Goal: Task Accomplishment & Management: Use online tool/utility

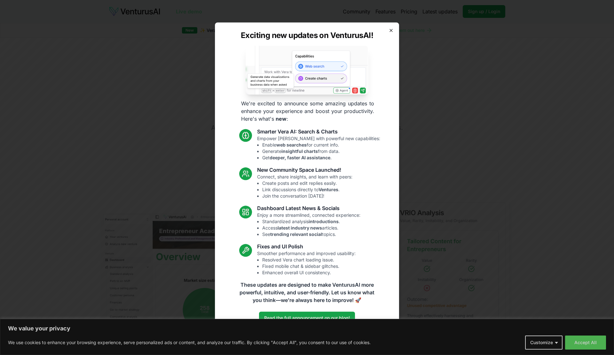
click at [392, 32] on icon "button" at bounding box center [390, 30] width 5 height 5
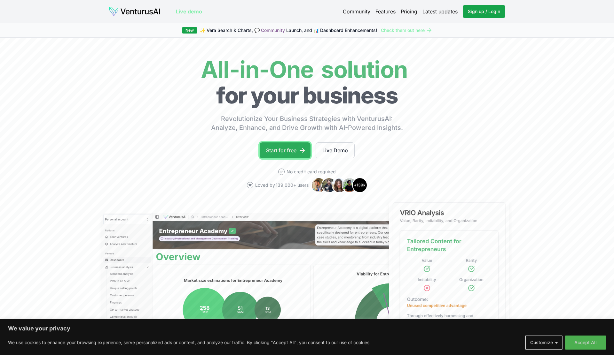
click at [280, 154] on link "Start for free" at bounding box center [285, 151] width 51 height 16
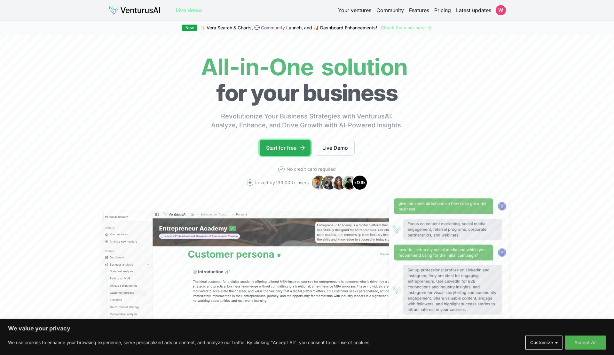
click at [288, 147] on link "Start for free" at bounding box center [285, 148] width 51 height 16
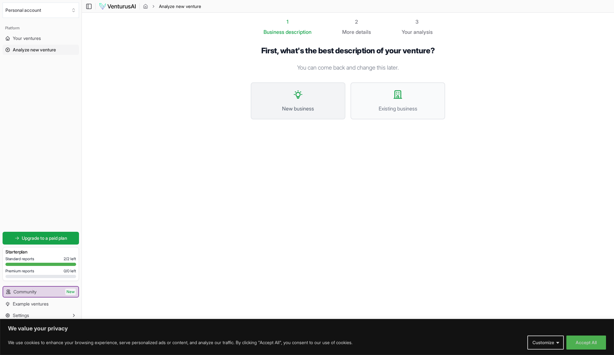
click at [290, 113] on button "New business" at bounding box center [298, 100] width 95 height 37
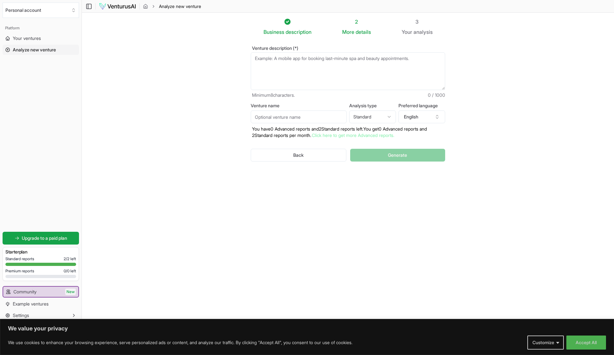
click at [302, 68] on textarea "Venture description (*)" at bounding box center [348, 71] width 194 height 38
paste textarea "Hyype App – Developer-Oriented Overview Core Concept: Hyype is a platform where…"
type textarea "Hyype App – Developer-Oriented Overview Core Concept: Hyype is a platform where…"
click at [289, 116] on input "Venture name" at bounding box center [299, 117] width 96 height 13
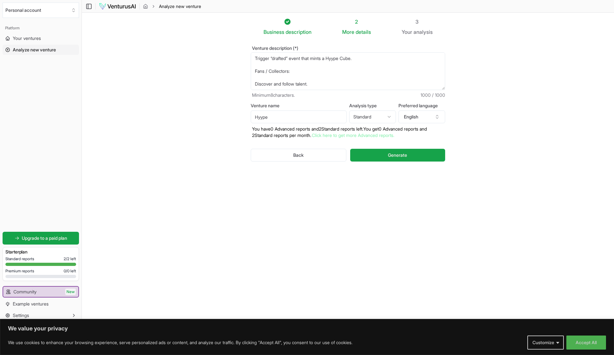
type input "Hyype"
click at [385, 116] on html "We value your privacy We use cookies to enhance your browsing experience, serve…" at bounding box center [307, 177] width 614 height 355
select select "advanced"
click at [432, 113] on button "English" at bounding box center [421, 117] width 47 height 13
click at [348, 202] on div "Business description 2 More details 3 Your analysis Venture description (*) Min…" at bounding box center [347, 133] width 215 height 230
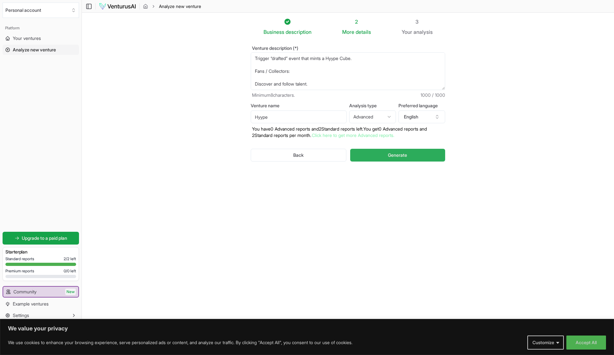
click at [391, 158] on span "Generate" at bounding box center [397, 155] width 19 height 6
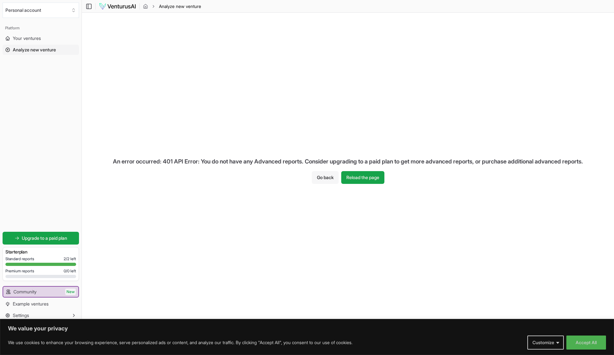
click at [326, 180] on button "Go back" at bounding box center [325, 177] width 27 height 13
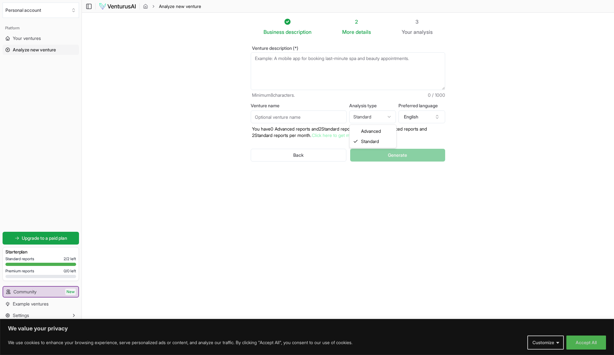
click at [360, 116] on html "We value your privacy We use cookies to enhance your browsing experience, serve…" at bounding box center [307, 177] width 614 height 355
click at [435, 140] on html "We value your privacy We use cookies to enhance your browsing experience, serve…" at bounding box center [307, 177] width 614 height 355
click at [384, 153] on div "Back Generate" at bounding box center [348, 155] width 194 height 33
click at [330, 70] on textarea "Venture description (*)" at bounding box center [348, 71] width 194 height 38
paste textarea "Hyype App – Developer-Oriented Overview Core Concept: Hyype is a platform where…"
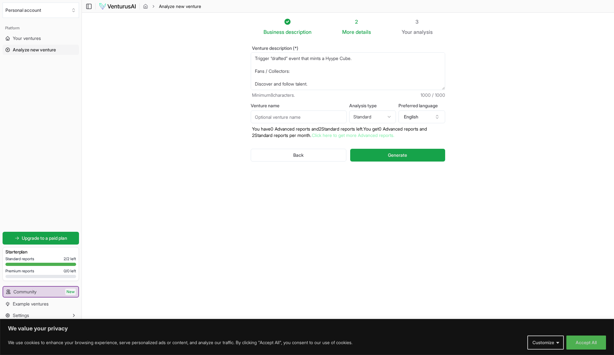
type textarea "Hyype App – Developer-Oriented Overview Core Concept: Hyype is a platform where…"
click at [302, 121] on input "Venture name" at bounding box center [299, 117] width 96 height 13
type input "Hyype"
click at [390, 159] on button "Generate" at bounding box center [397, 155] width 95 height 13
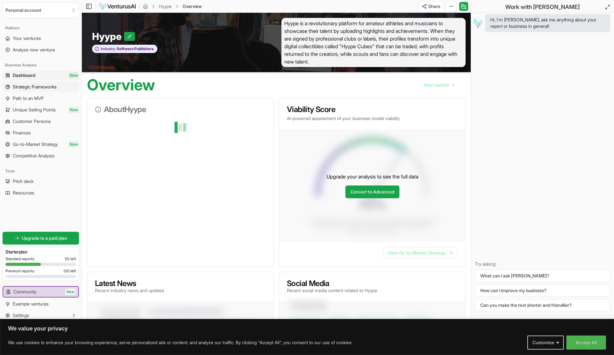
click at [45, 89] on span "Strategic Frameworks" at bounding box center [35, 87] width 44 height 6
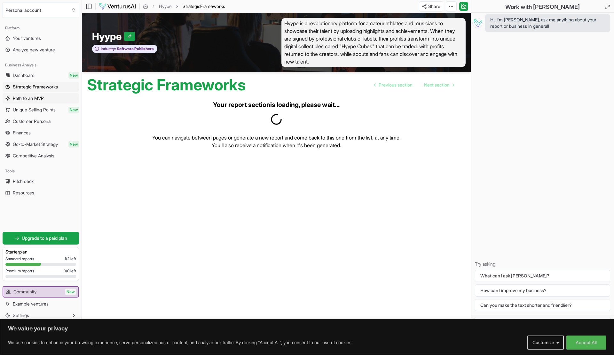
click at [38, 97] on span "Path to an MVP" at bounding box center [28, 98] width 31 height 6
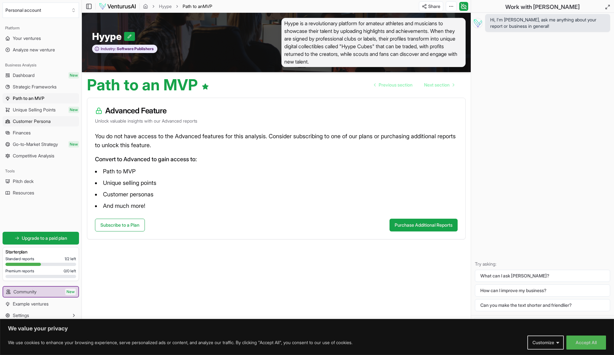
click at [44, 124] on span "Customer Persona" at bounding box center [32, 121] width 38 height 6
click at [42, 130] on link "Finances" at bounding box center [41, 133] width 76 height 10
click at [39, 80] on link "Dashboard New" at bounding box center [41, 75] width 76 height 10
